Goal: Transaction & Acquisition: Purchase product/service

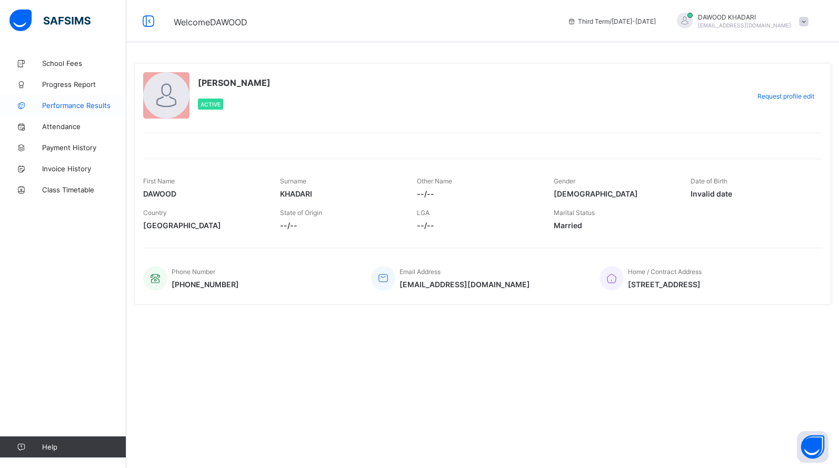
click at [63, 106] on span "Performance Results" at bounding box center [84, 105] width 84 height 8
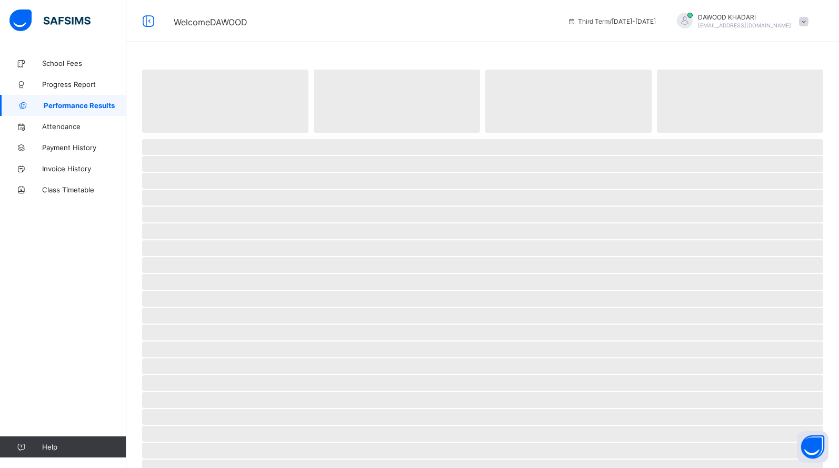
select select "****"
select select "*"
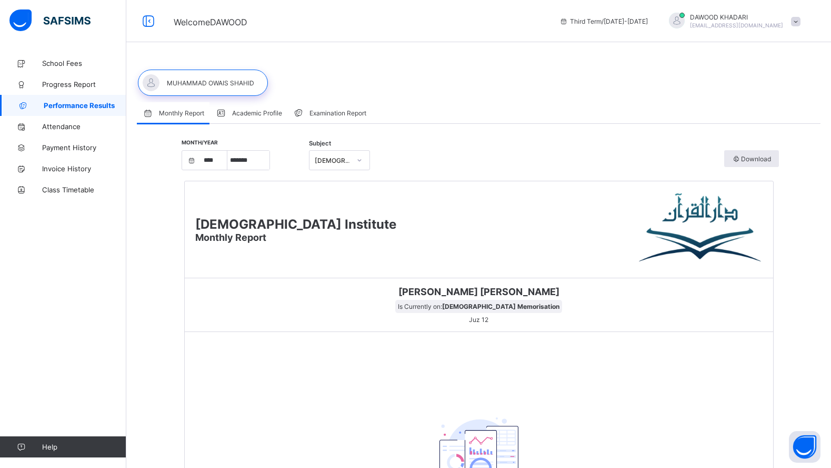
click at [359, 110] on span "Examination Report" at bounding box center [338, 113] width 57 height 8
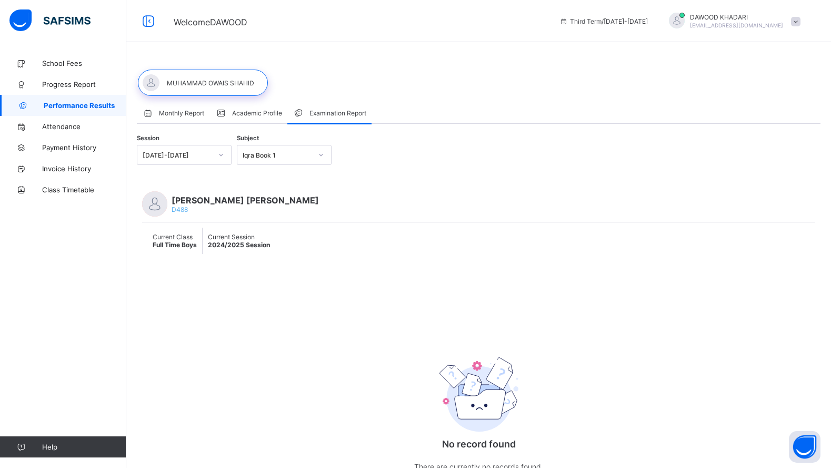
click at [298, 155] on div "Iqra Book 1" at bounding box center [277, 155] width 69 height 8
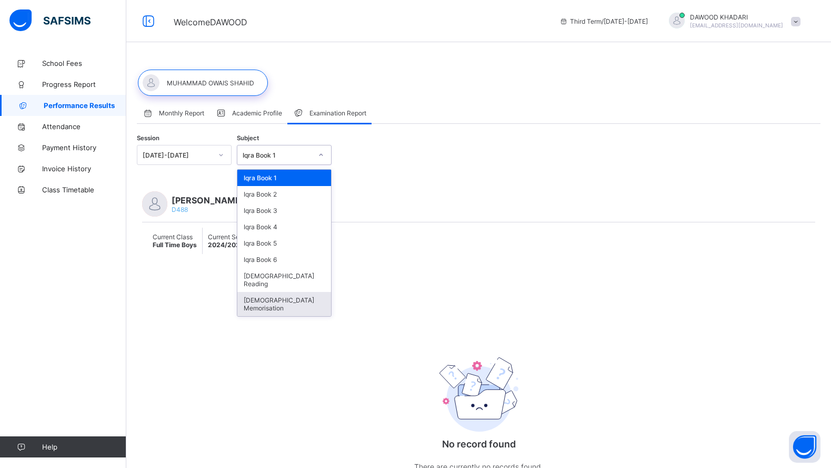
click at [295, 292] on div "[DEMOGRAPHIC_DATA] Memorisation" at bounding box center [284, 304] width 94 height 24
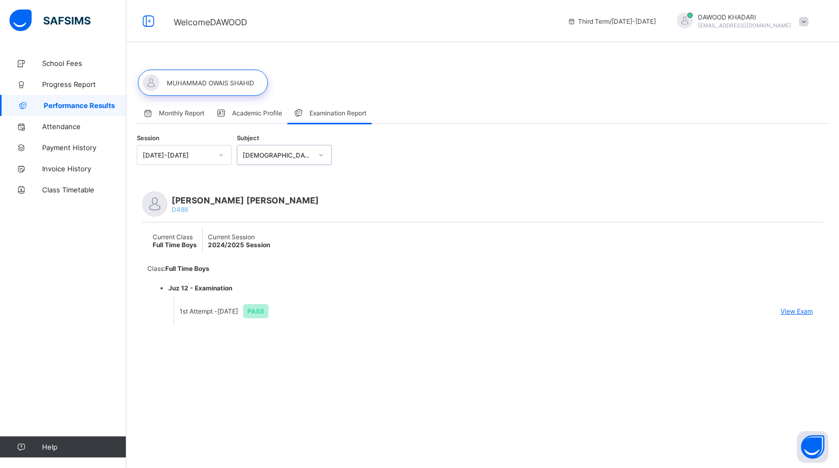
click at [798, 311] on span "View Exam" at bounding box center [797, 311] width 32 height 8
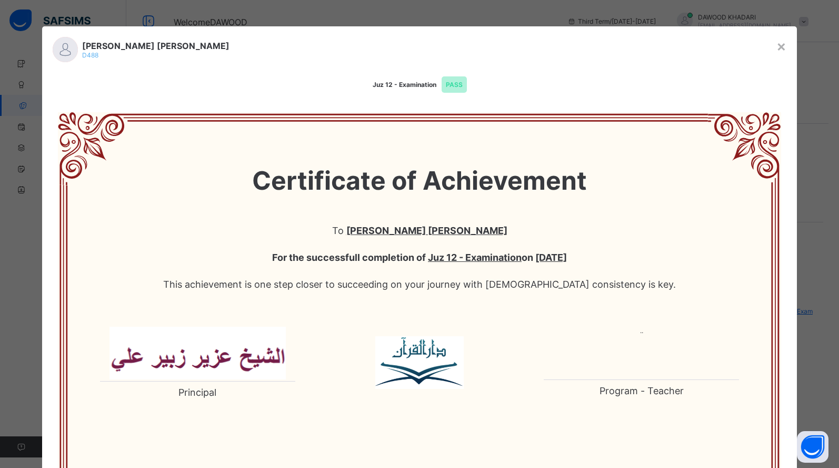
drag, startPoint x: 515, startPoint y: 260, endPoint x: 583, endPoint y: 260, distance: 67.9
click at [583, 260] on span "For the successfull completion of Juz 12 - Examination on [DATE]" at bounding box center [420, 257] width 661 height 27
click at [585, 269] on span "For the successfull completion of Juz 12 - Examination on [DATE]" at bounding box center [420, 257] width 661 height 27
click at [780, 42] on div "×" at bounding box center [782, 46] width 10 height 18
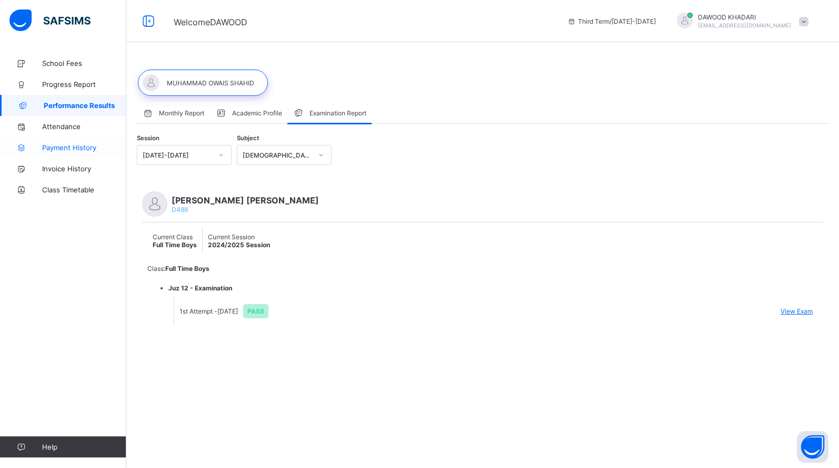
click at [76, 150] on span "Payment History" at bounding box center [84, 147] width 84 height 8
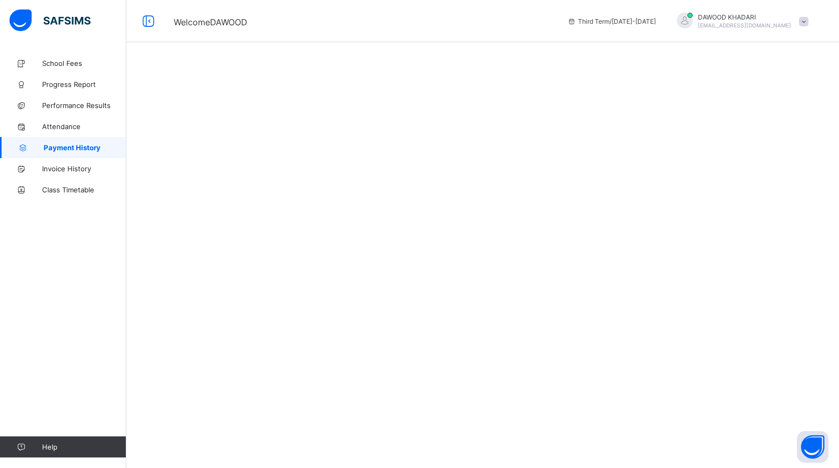
select select "****"
select select "*"
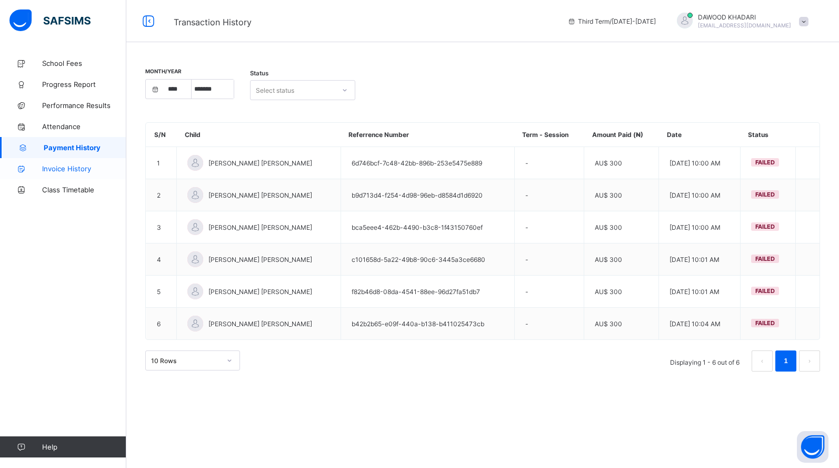
click at [76, 166] on span "Invoice History" at bounding box center [84, 168] width 84 height 8
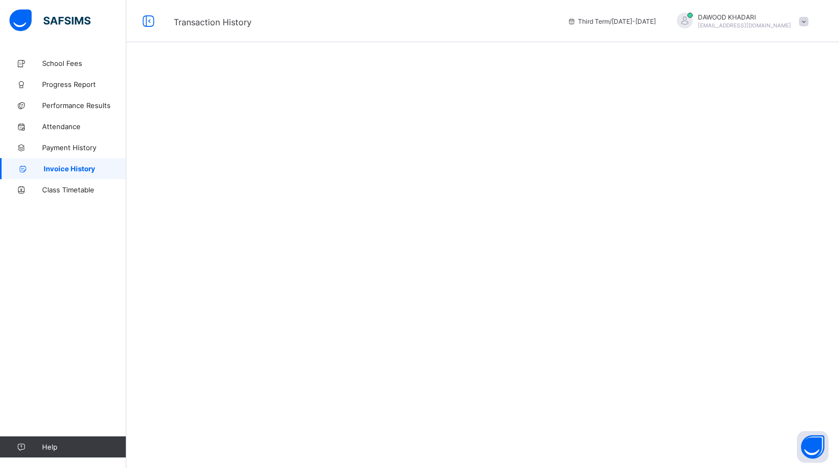
select select "****"
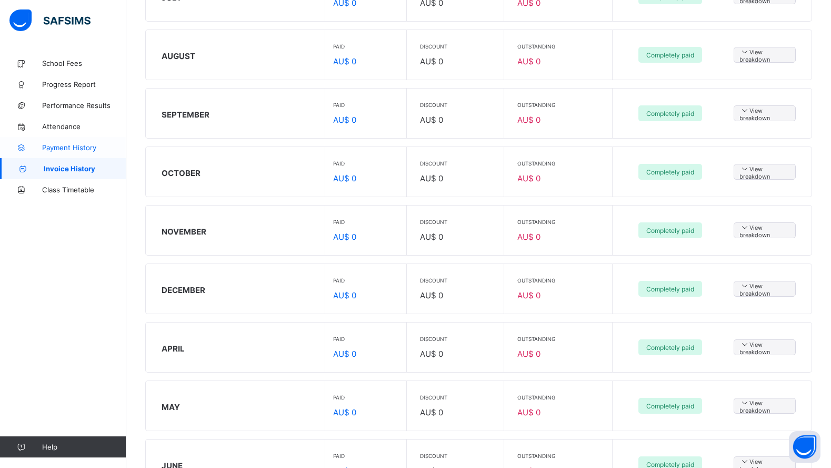
scroll to position [147, 0]
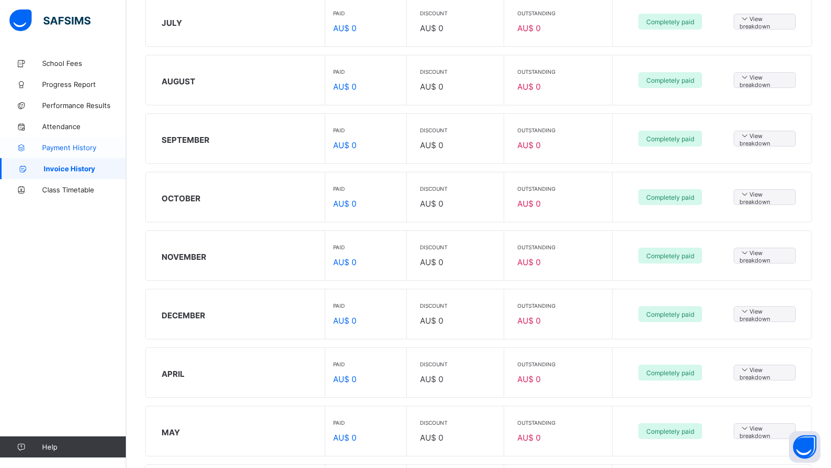
click at [54, 153] on link "Payment History" at bounding box center [63, 147] width 126 height 21
select select "****"
select select "*"
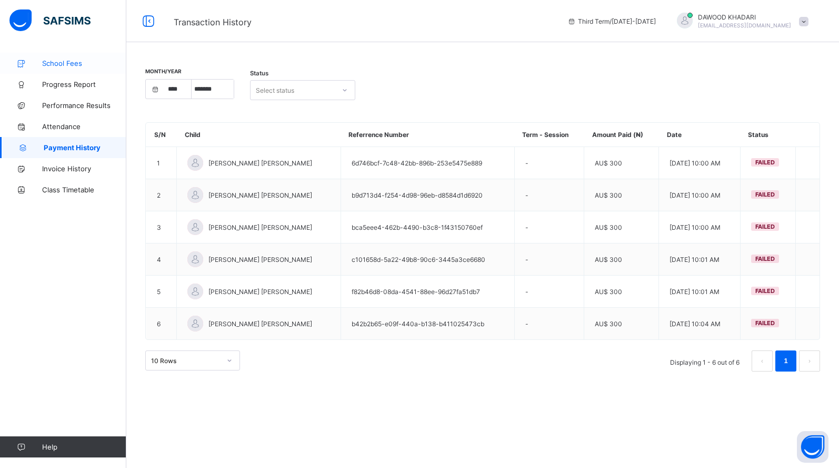
click at [77, 69] on link "School Fees" at bounding box center [63, 63] width 126 height 21
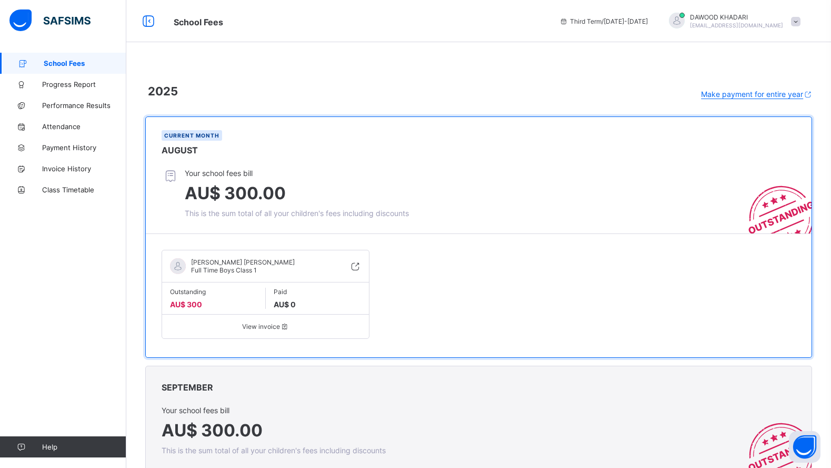
click at [312, 383] on div "SEPTEMBER" at bounding box center [479, 385] width 666 height 39
click at [235, 414] on div "Your school fees bill AU$ 300.00 This is the sum total of all your children's f…" at bounding box center [274, 429] width 224 height 49
click at [273, 326] on span "View invoice" at bounding box center [265, 326] width 191 height 8
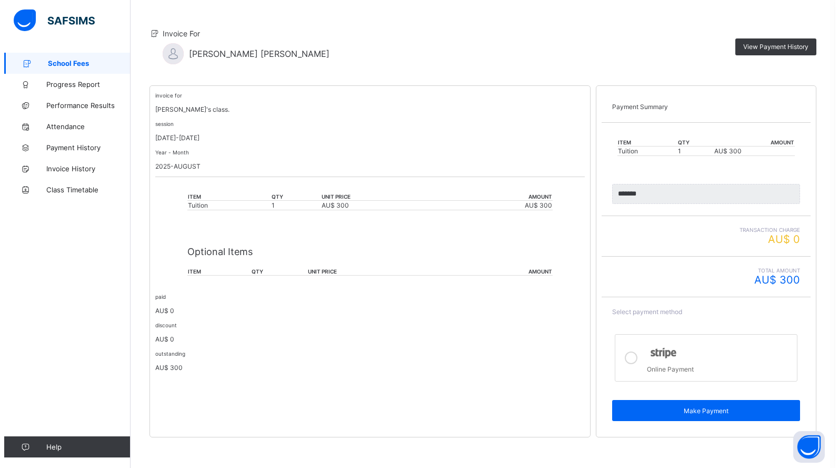
scroll to position [80, 0]
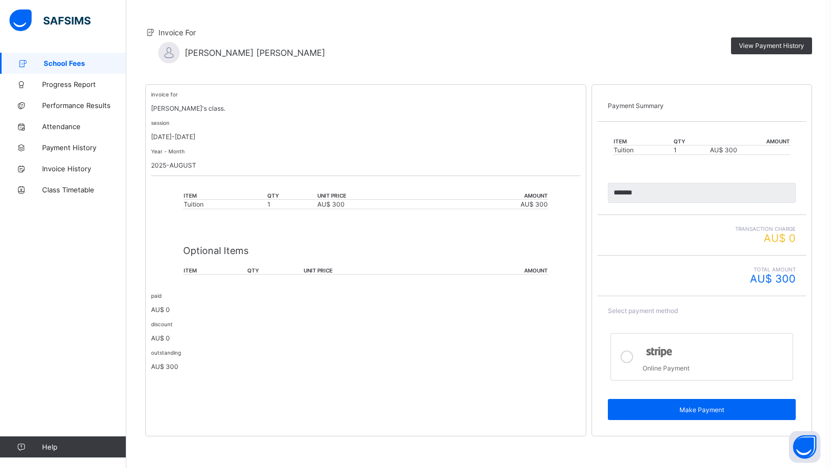
click at [633, 358] on icon at bounding box center [627, 356] width 13 height 13
click at [644, 412] on span "Make Payment" at bounding box center [702, 409] width 172 height 8
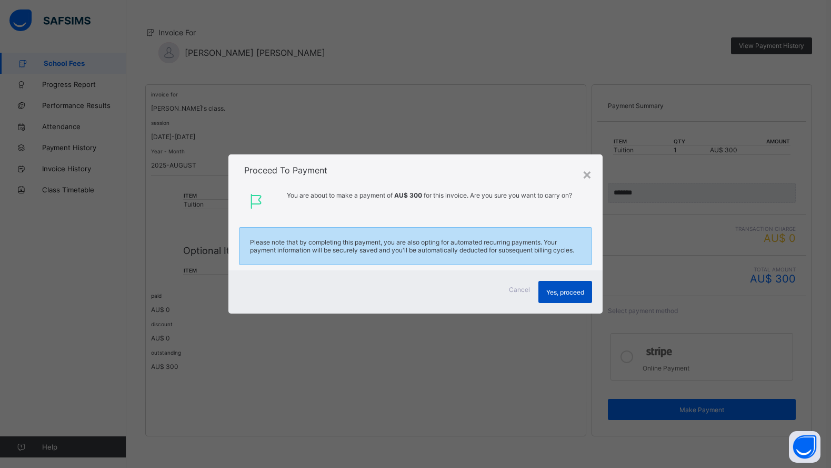
click at [562, 299] on div "Yes, proceed" at bounding box center [566, 292] width 54 height 22
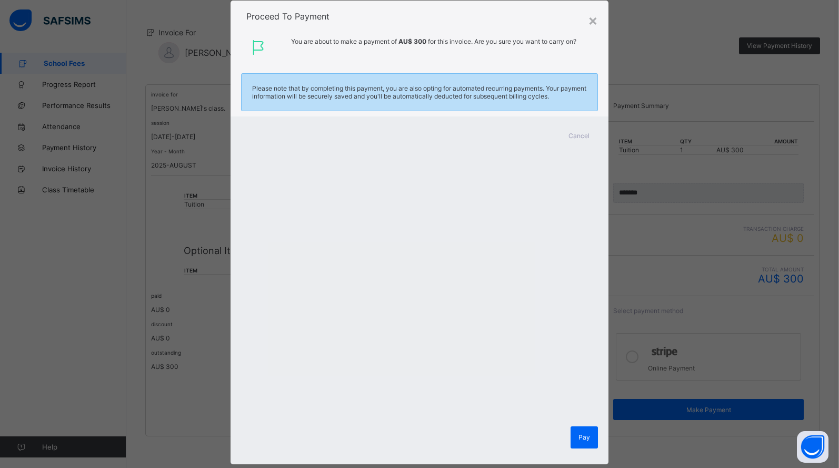
scroll to position [48, 0]
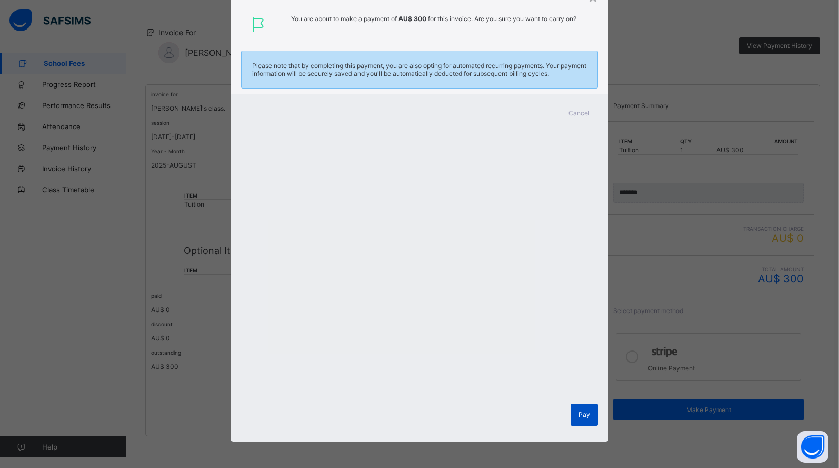
click at [581, 412] on span "Pay" at bounding box center [585, 414] width 12 height 8
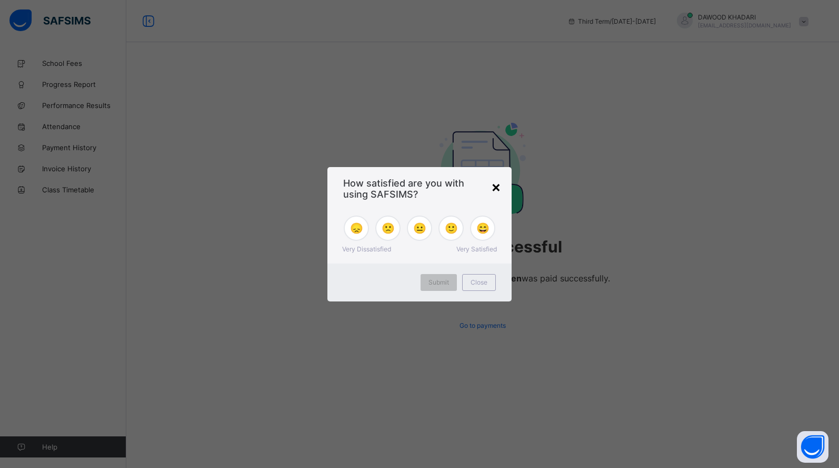
click at [494, 189] on div "×" at bounding box center [496, 186] width 10 height 18
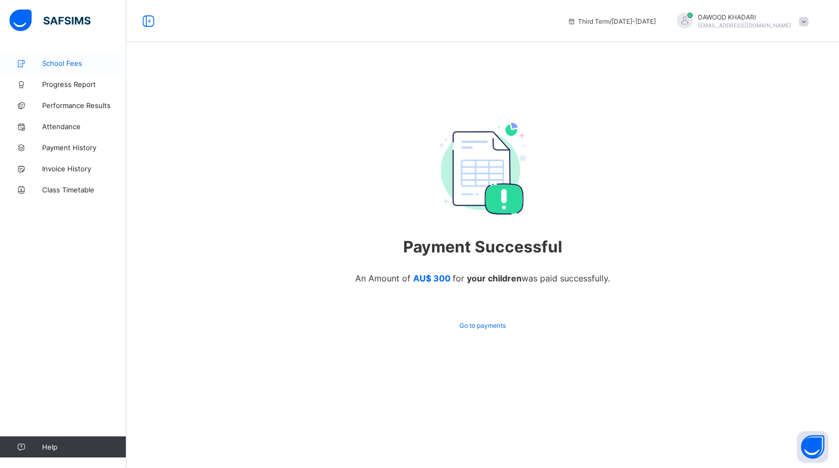
click at [56, 58] on link "School Fees" at bounding box center [63, 63] width 126 height 21
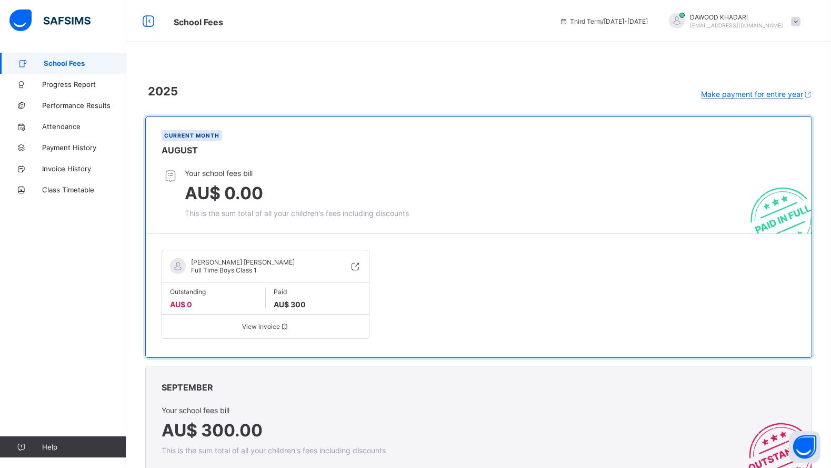
click at [801, 20] on span at bounding box center [795, 21] width 9 height 9
click at [769, 101] on span "Logout" at bounding box center [766, 104] width 69 height 12
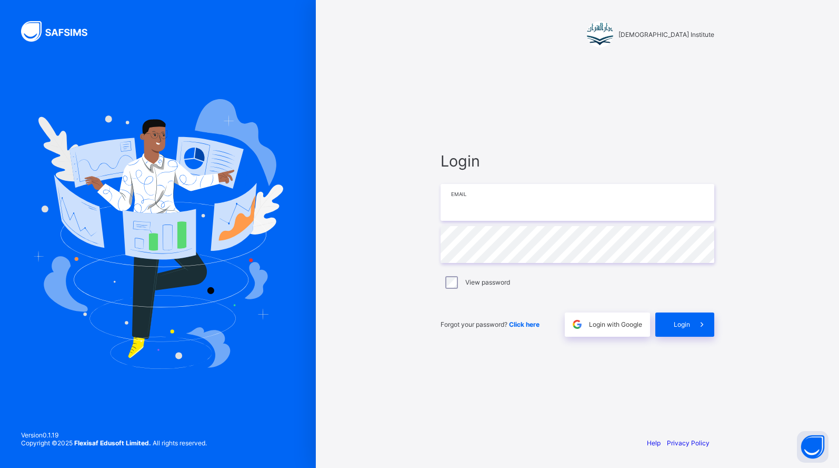
type input "**********"
